Goal: Information Seeking & Learning: Check status

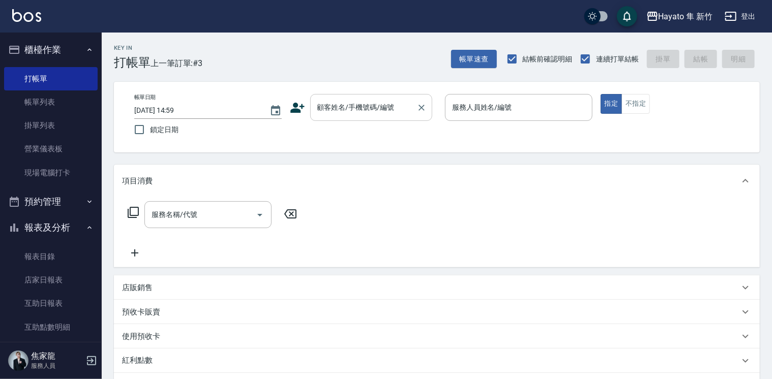
click at [349, 97] on div "顧客姓名/手機號碼/編號" at bounding box center [371, 107] width 122 height 27
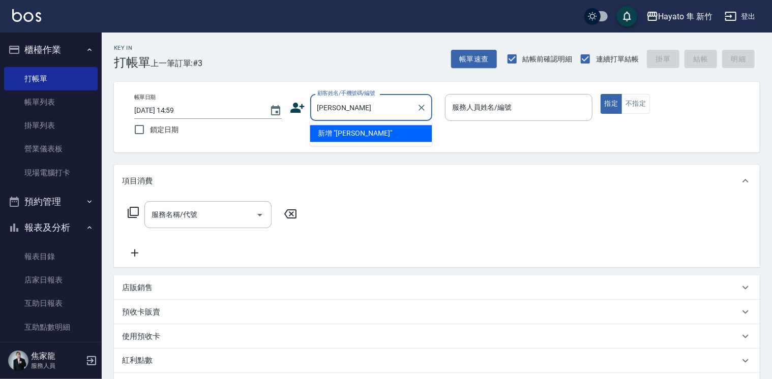
click at [370, 130] on li "新增 "[PERSON_NAME]"" at bounding box center [371, 133] width 122 height 17
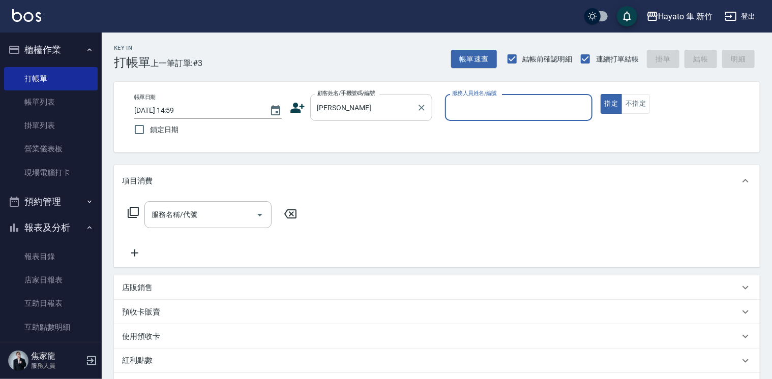
click at [368, 116] on div "[PERSON_NAME] 顧客姓名/手機號碼/編號" at bounding box center [371, 107] width 122 height 27
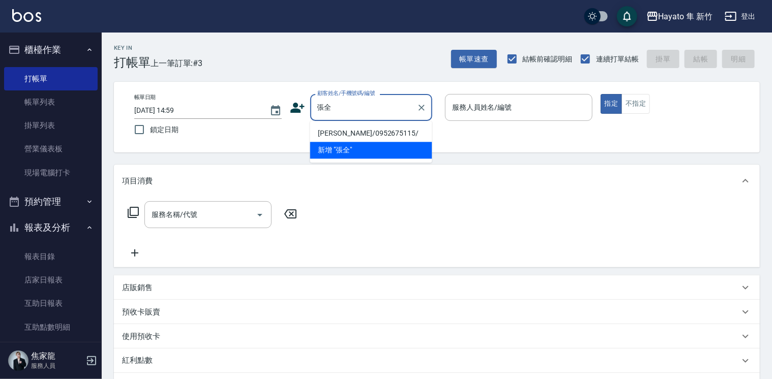
click at [348, 133] on li "[PERSON_NAME]/0952675115/" at bounding box center [371, 133] width 122 height 17
type input "[PERSON_NAME]/0952675115/"
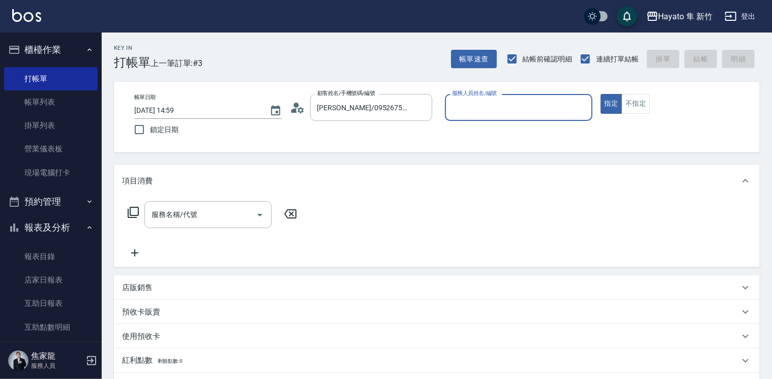
type input "En(無代號)"
click at [261, 218] on icon "Open" at bounding box center [260, 215] width 12 height 12
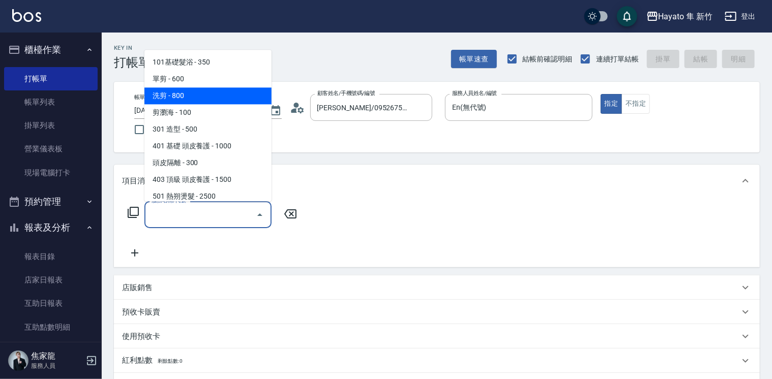
click at [206, 95] on span "洗剪 - 800" at bounding box center [207, 95] width 127 height 17
type input "洗剪(201)"
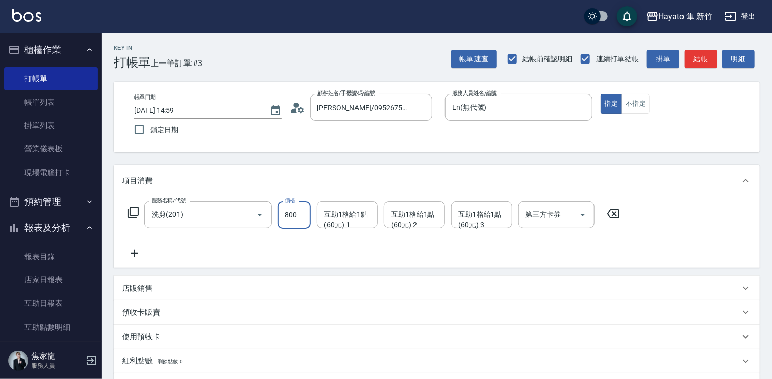
click at [305, 211] on input "800" at bounding box center [294, 214] width 33 height 27
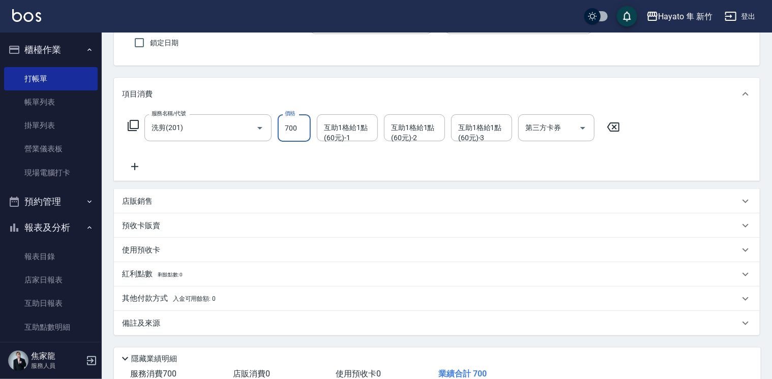
scroll to position [157, 0]
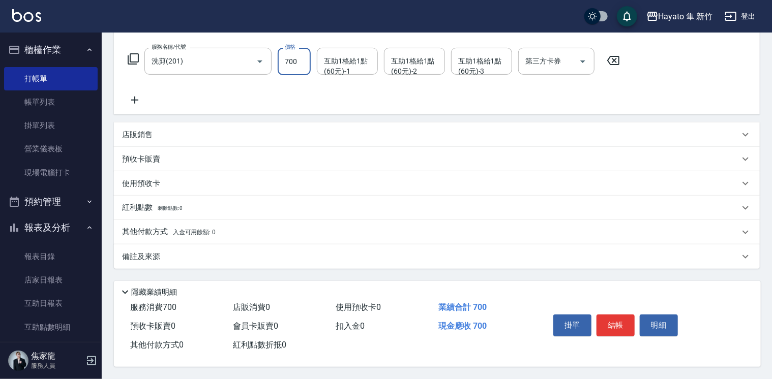
type input "700"
click at [228, 253] on div "備註及來源" at bounding box center [430, 257] width 617 height 11
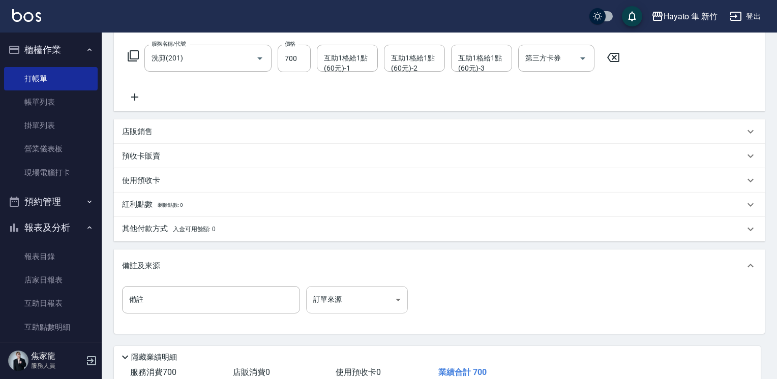
click at [345, 296] on body "Hayato 隼 新竹 登出 櫃檯作業 打帳單 帳單列表 掛單列表 營業儀表板 現場電腦打卡 預約管理 預約管理 報表及分析 報表目錄 店家日報表 互助日報表…" at bounding box center [388, 143] width 777 height 601
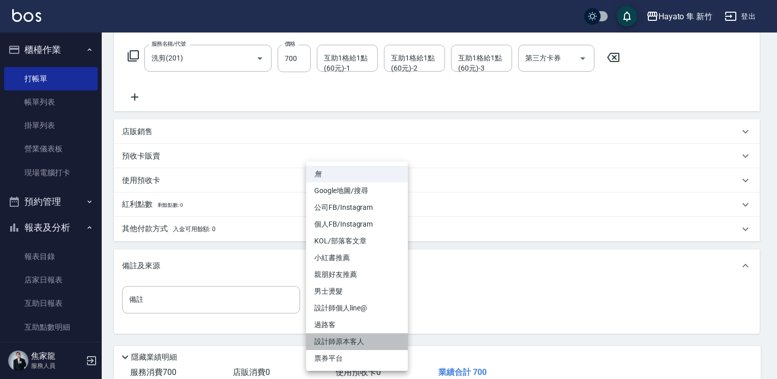
click at [354, 337] on li "設計師原本客人" at bounding box center [357, 341] width 102 height 17
type input "設計師原本客人"
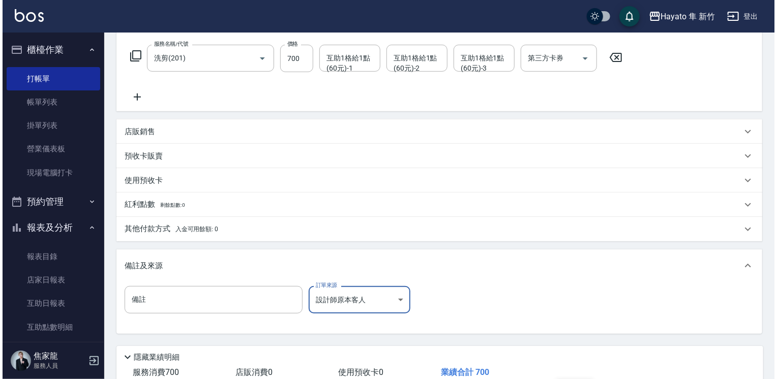
scroll to position [225, 0]
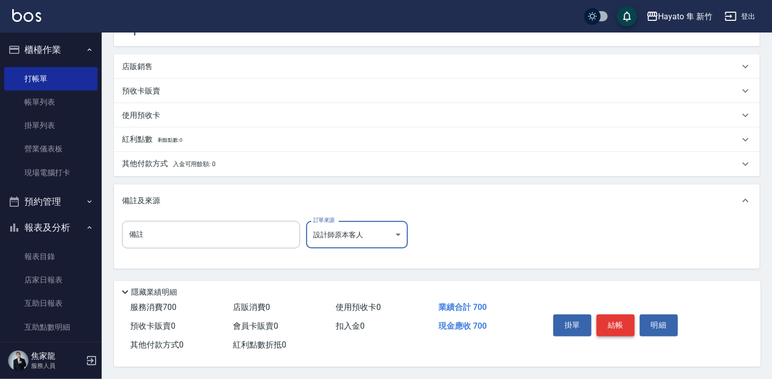
click at [612, 323] on button "結帳" at bounding box center [615, 325] width 38 height 21
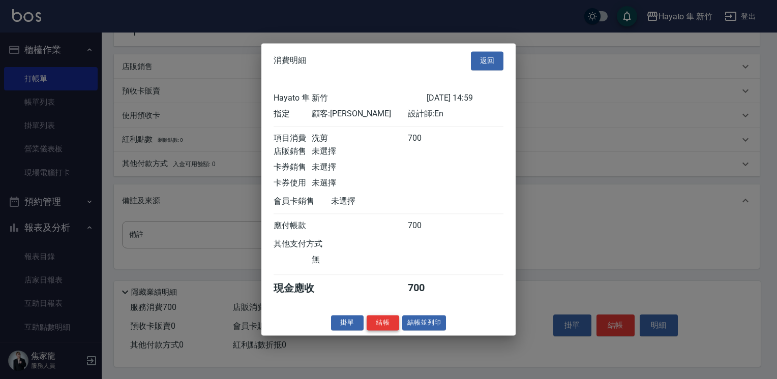
click at [392, 330] on button "結帳" at bounding box center [382, 323] width 33 height 16
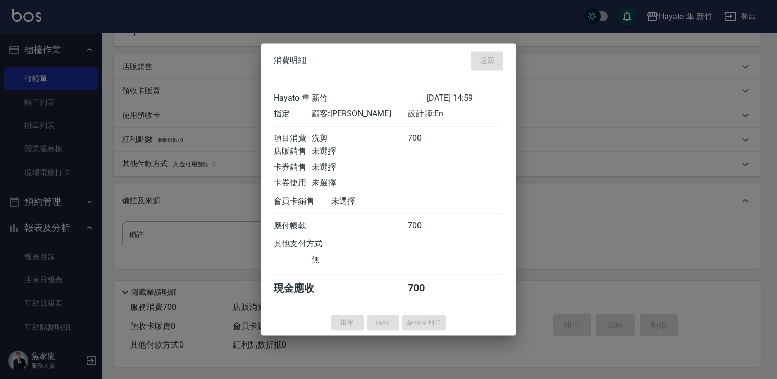
type input "[DATE] 15:54"
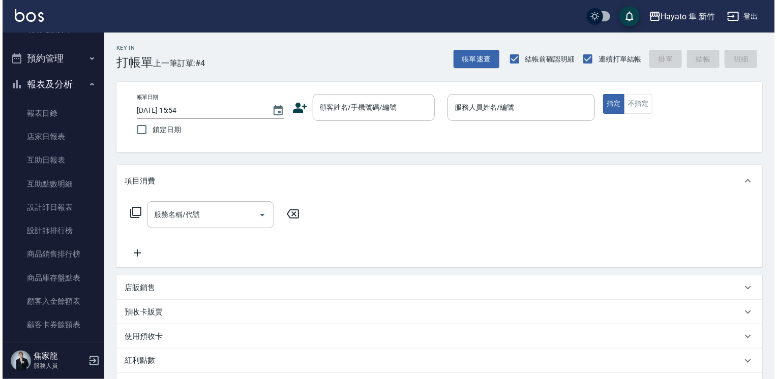
scroll to position [203, 0]
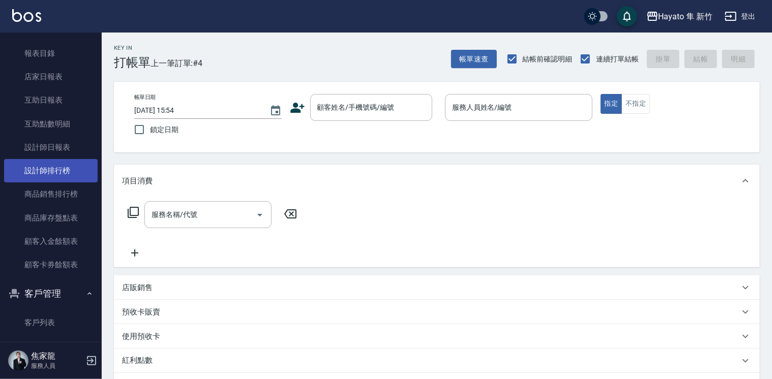
click at [56, 180] on link "設計師排行榜" at bounding box center [51, 170] width 94 height 23
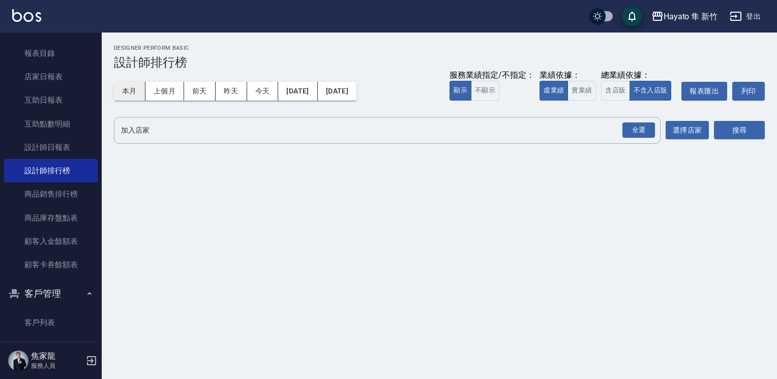
click at [128, 93] on button "本月" at bounding box center [130, 91] width 32 height 19
click at [638, 133] on div "全選" at bounding box center [638, 131] width 33 height 16
click at [717, 133] on button "搜尋" at bounding box center [739, 130] width 51 height 19
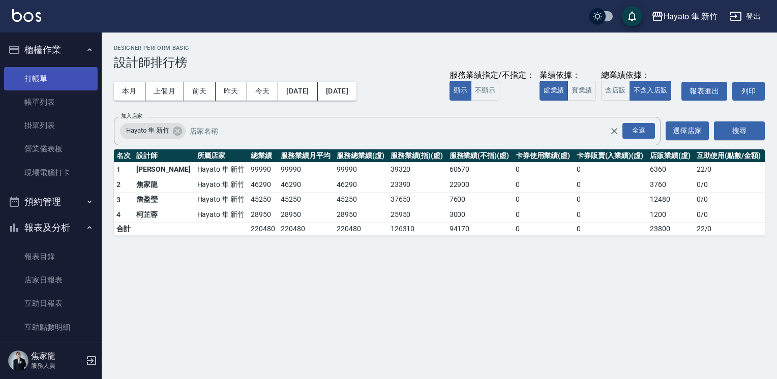
click at [58, 74] on link "打帳單" at bounding box center [51, 78] width 94 height 23
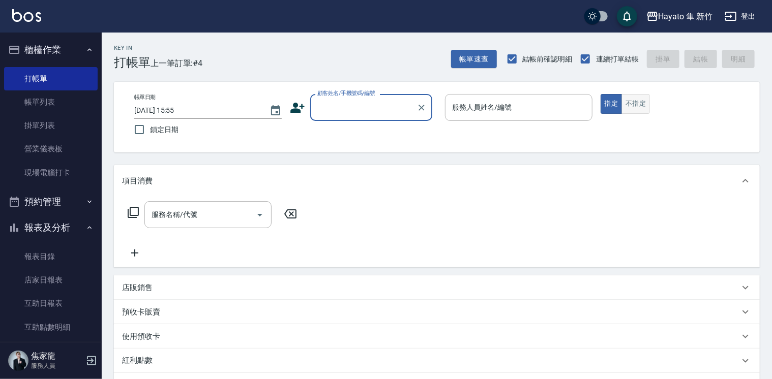
click at [633, 99] on button "不指定" at bounding box center [635, 104] width 28 height 20
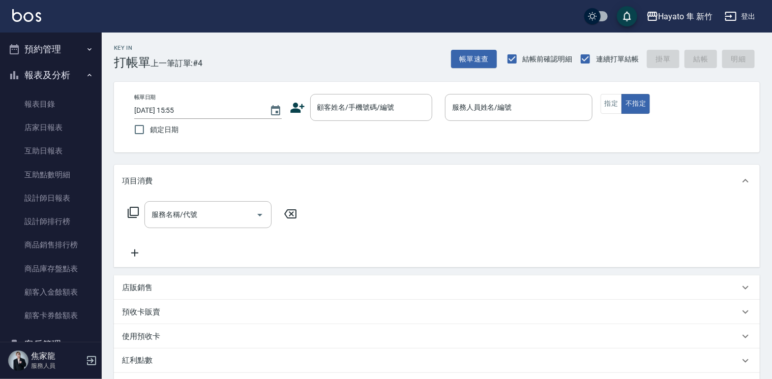
scroll to position [254, 0]
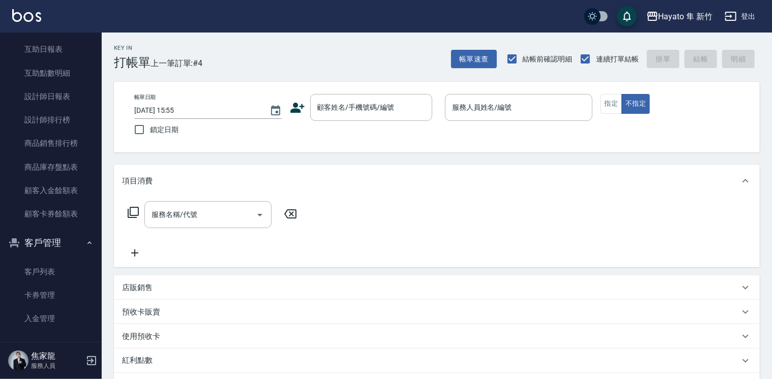
drag, startPoint x: 48, startPoint y: 274, endPoint x: 97, endPoint y: 251, distance: 53.7
click at [48, 274] on link "客戶列表" at bounding box center [51, 271] width 94 height 23
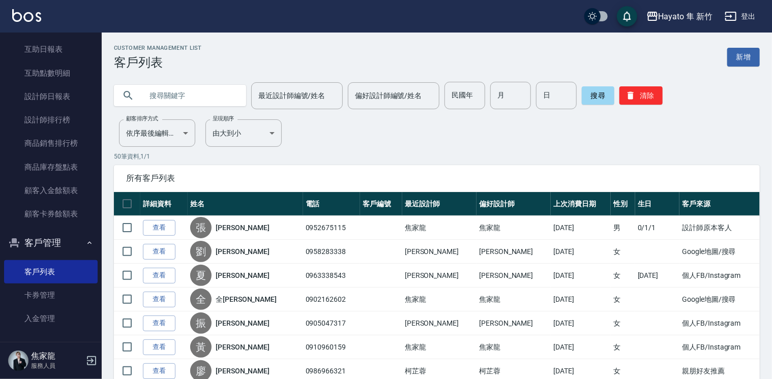
click at [206, 97] on input "text" at bounding box center [190, 95] width 96 height 27
type input "柯"
click at [604, 95] on button "搜尋" at bounding box center [598, 95] width 33 height 18
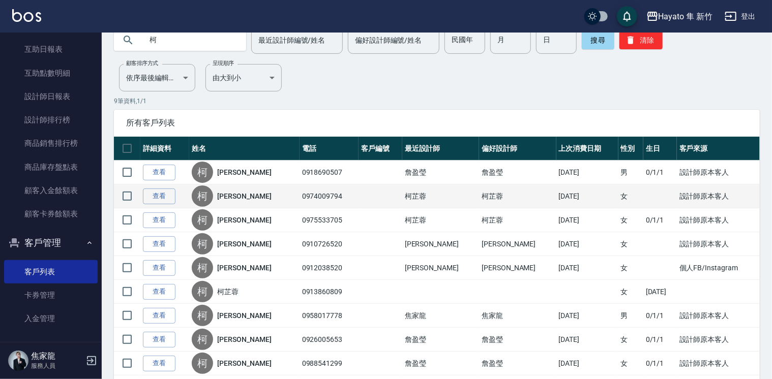
scroll to position [98, 0]
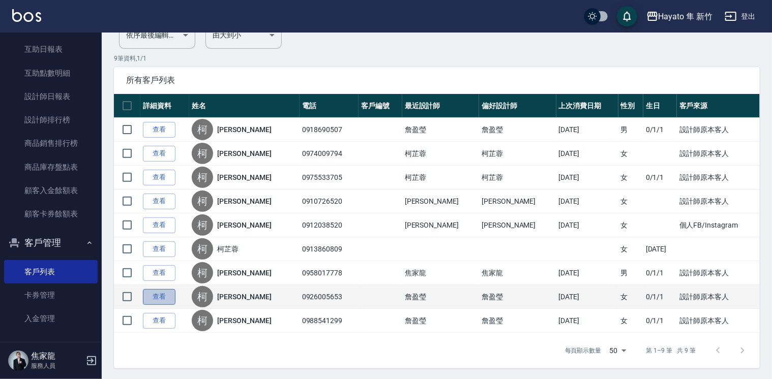
click at [161, 298] on link "查看" at bounding box center [159, 297] width 33 height 16
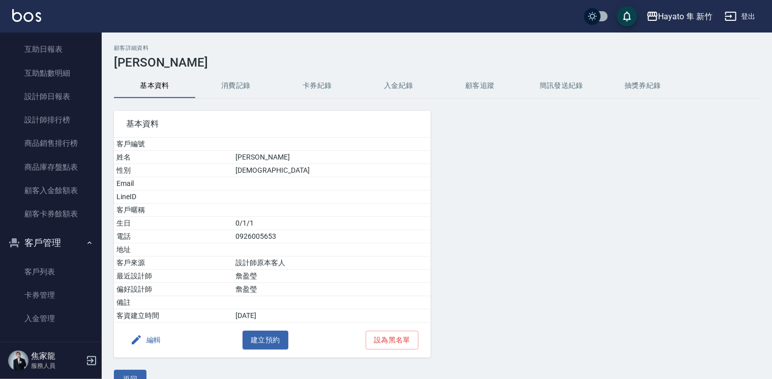
click at [246, 88] on button "消費記錄" at bounding box center [235, 86] width 81 height 24
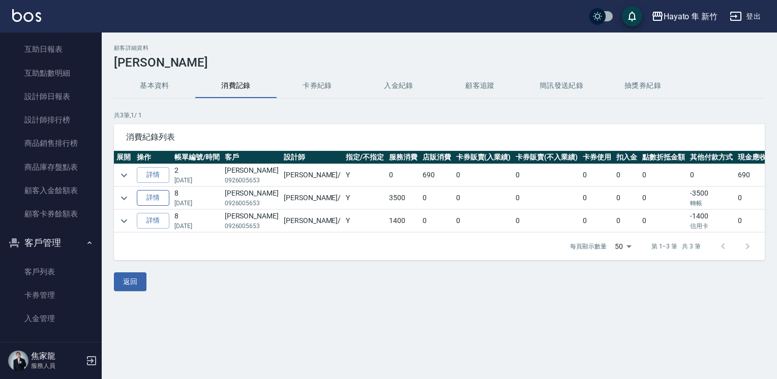
click at [152, 203] on link "詳情" at bounding box center [153, 198] width 33 height 16
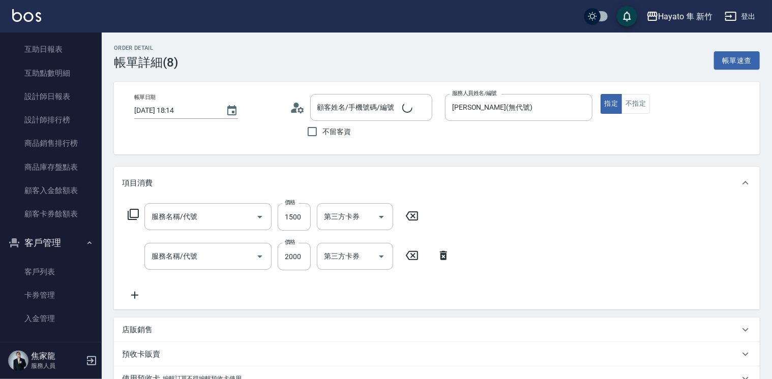
type input "[DATE] 18:14"
type input "[PERSON_NAME](無代號)"
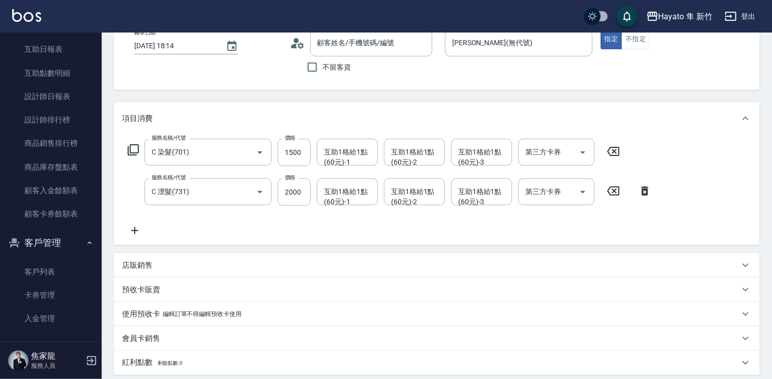
scroll to position [102, 0]
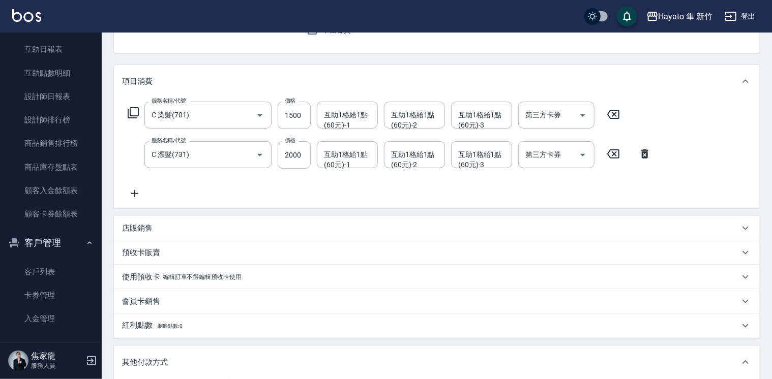
type input "C 染髮(701)"
type input "C 漂髮(731)"
type input "[PERSON_NAME]/0926005653/"
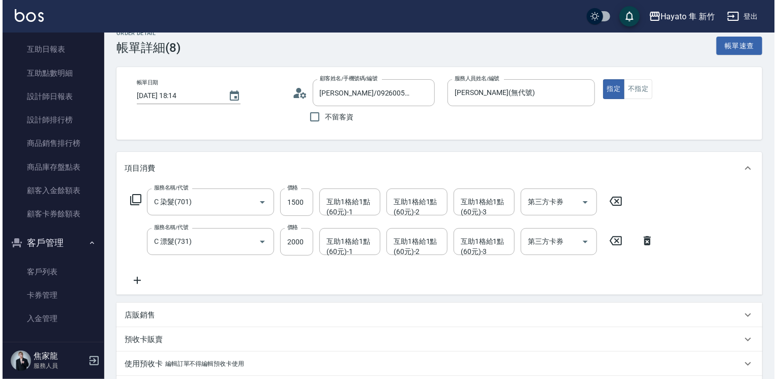
scroll to position [0, 0]
